Goal: Information Seeking & Learning: Understand process/instructions

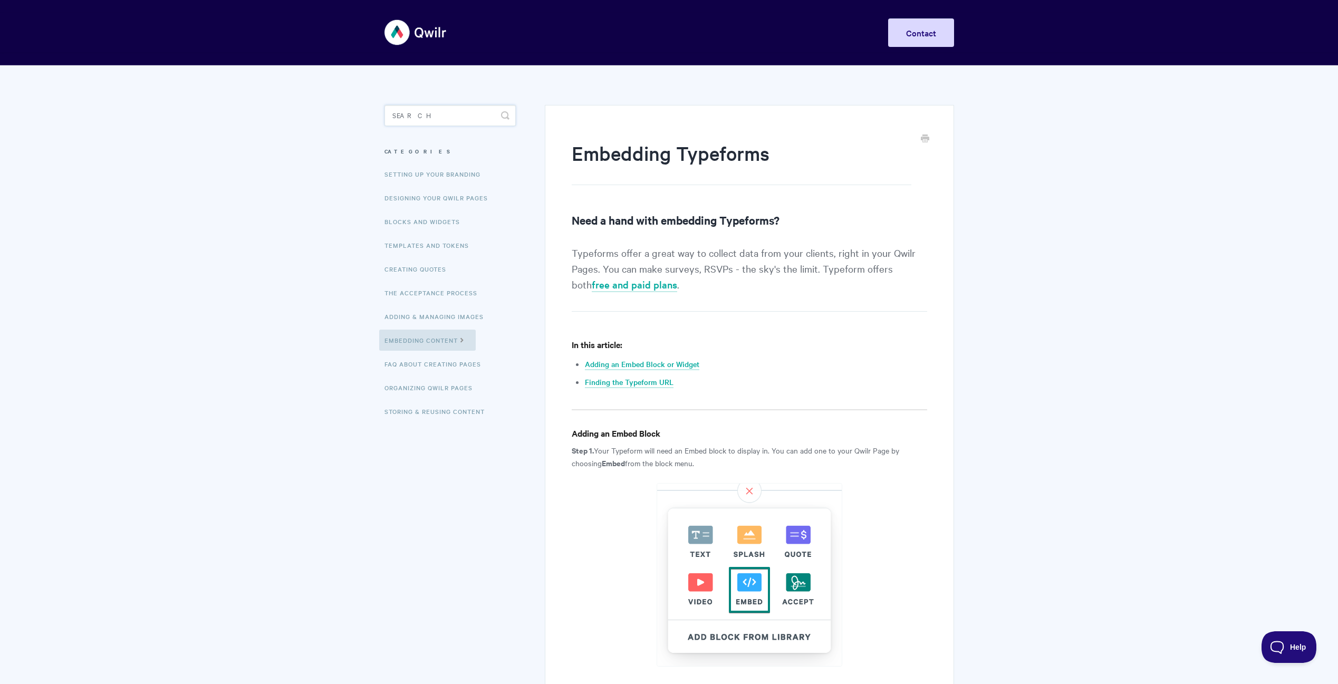
click at [424, 116] on input "Search" at bounding box center [449, 115] width 131 height 21
type input "button"
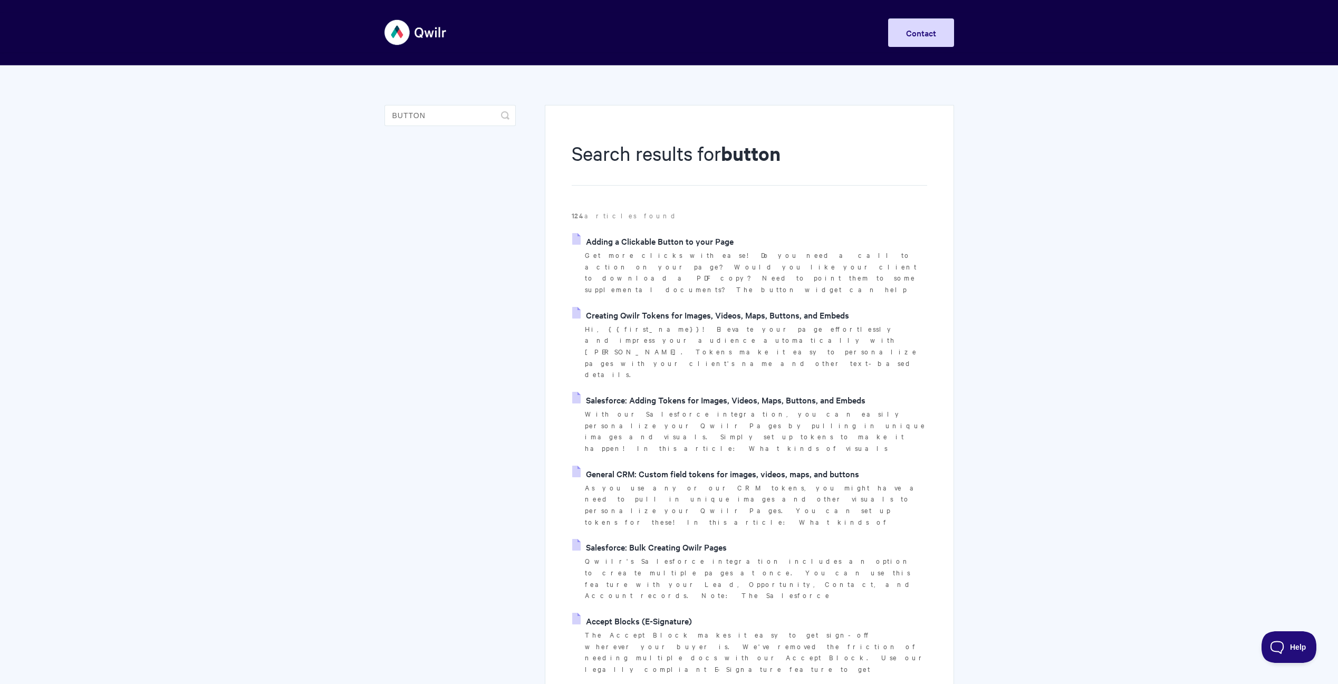
click at [680, 244] on link "Adding a Clickable Button to your Page" at bounding box center [652, 241] width 161 height 16
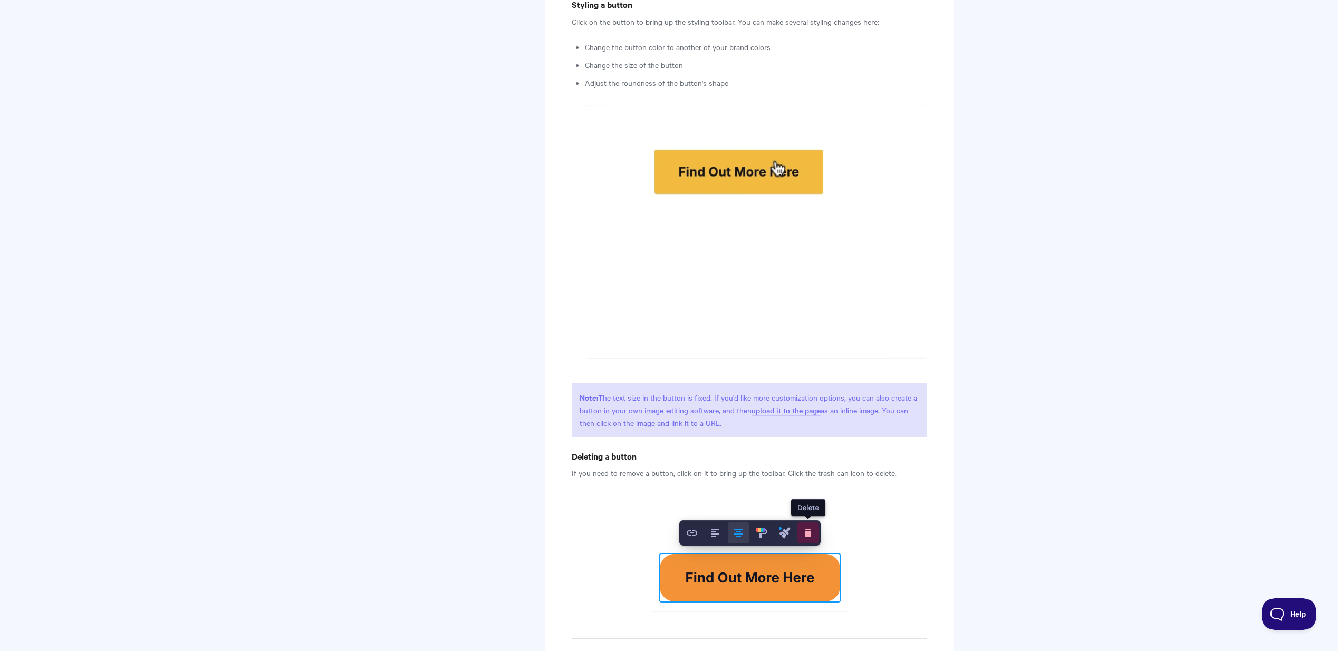
scroll to position [1360, 0]
